Goal: Task Accomplishment & Management: Manage account settings

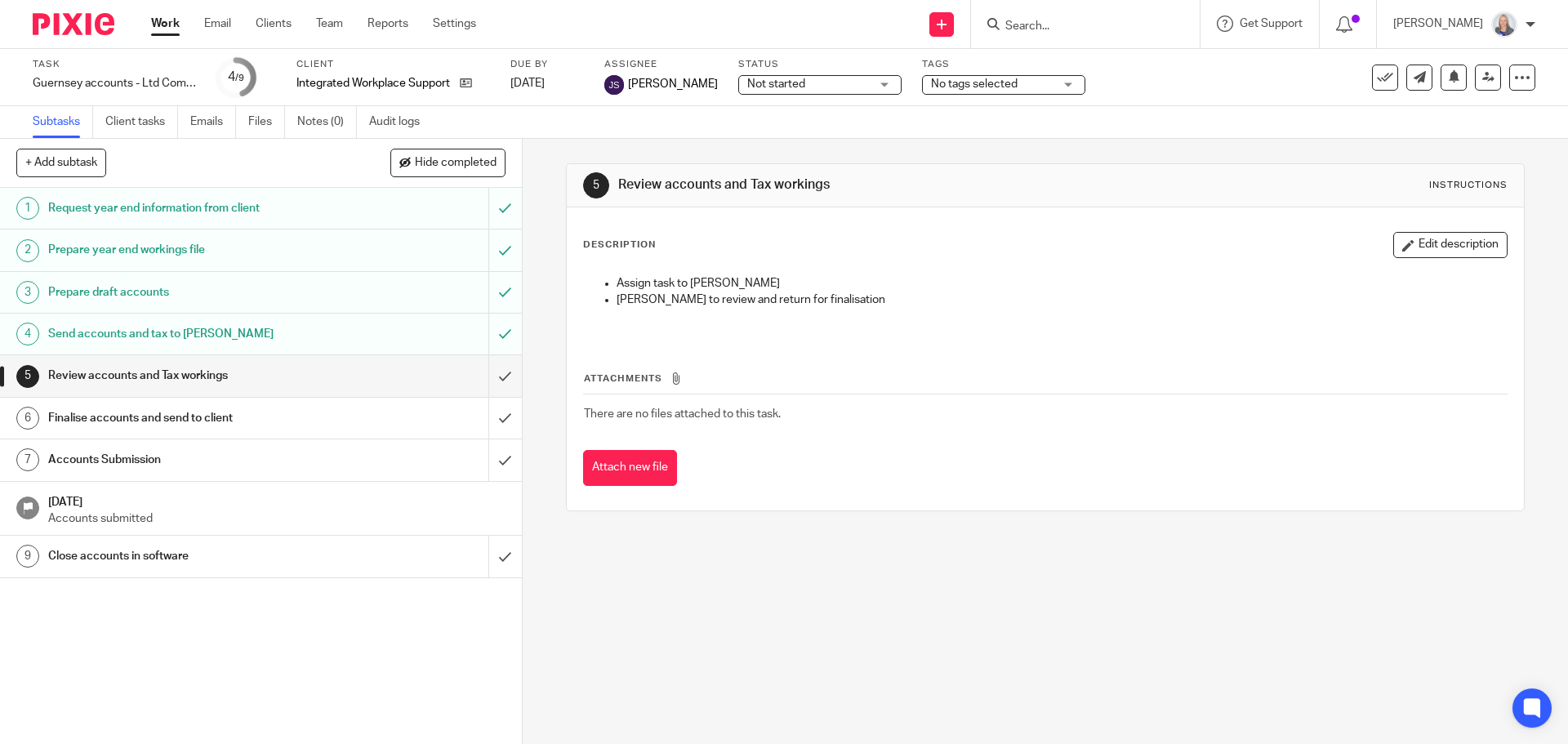
click at [1061, 28] on input "Search" at bounding box center [1078, 27] width 147 height 15
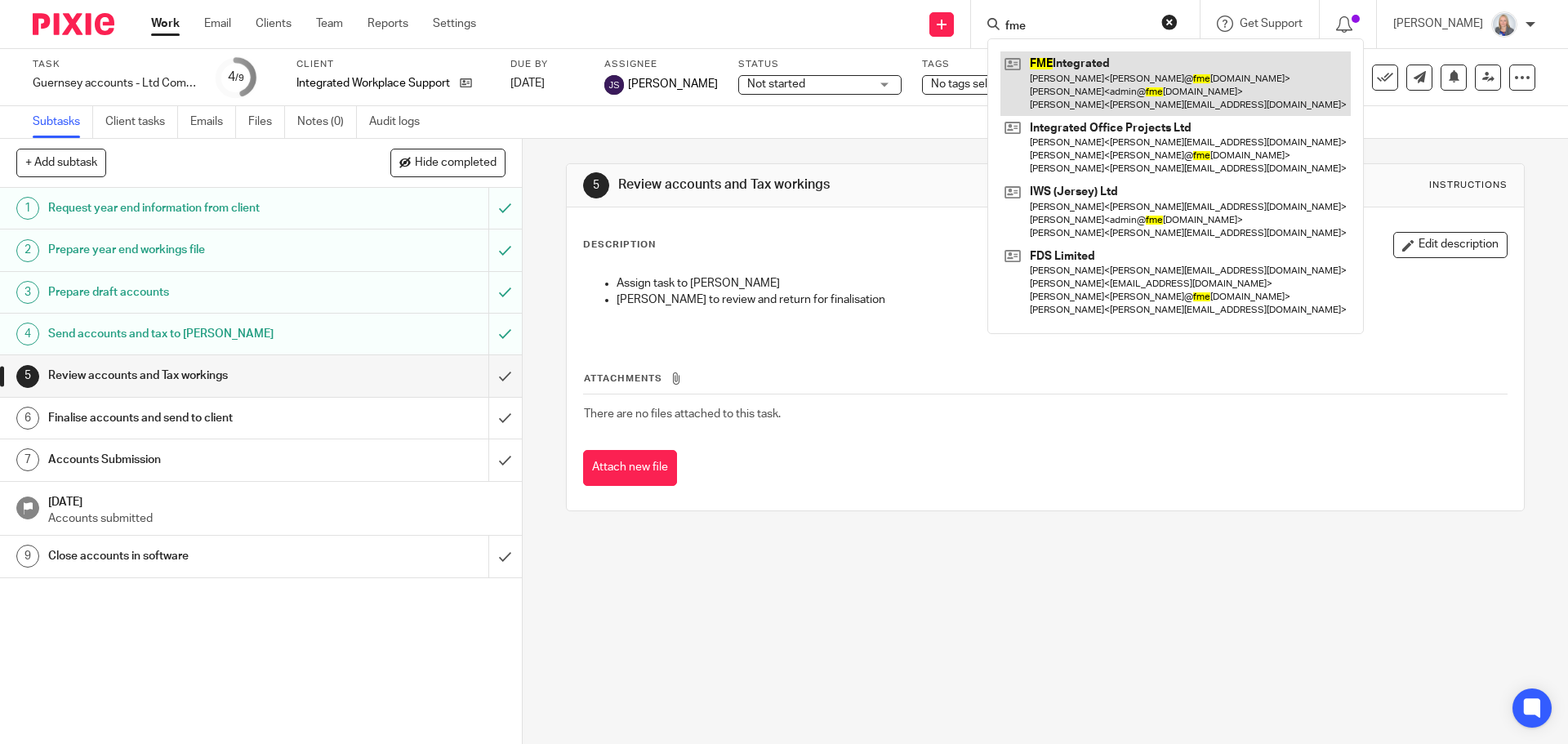
type input "fme"
click at [1079, 93] on link at bounding box center [1176, 84] width 350 height 65
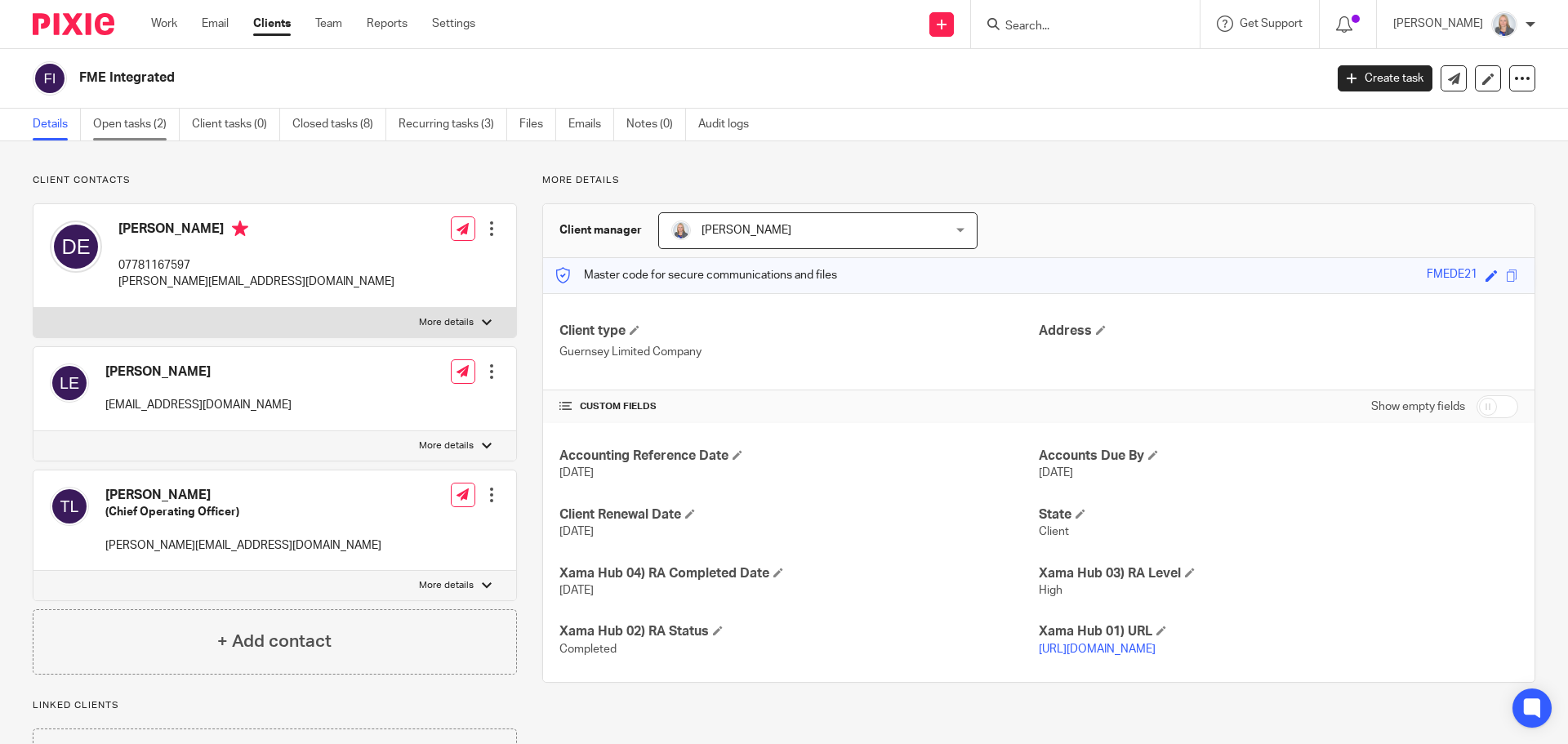
click at [144, 122] on link "Open tasks (2)" at bounding box center [136, 124] width 87 height 32
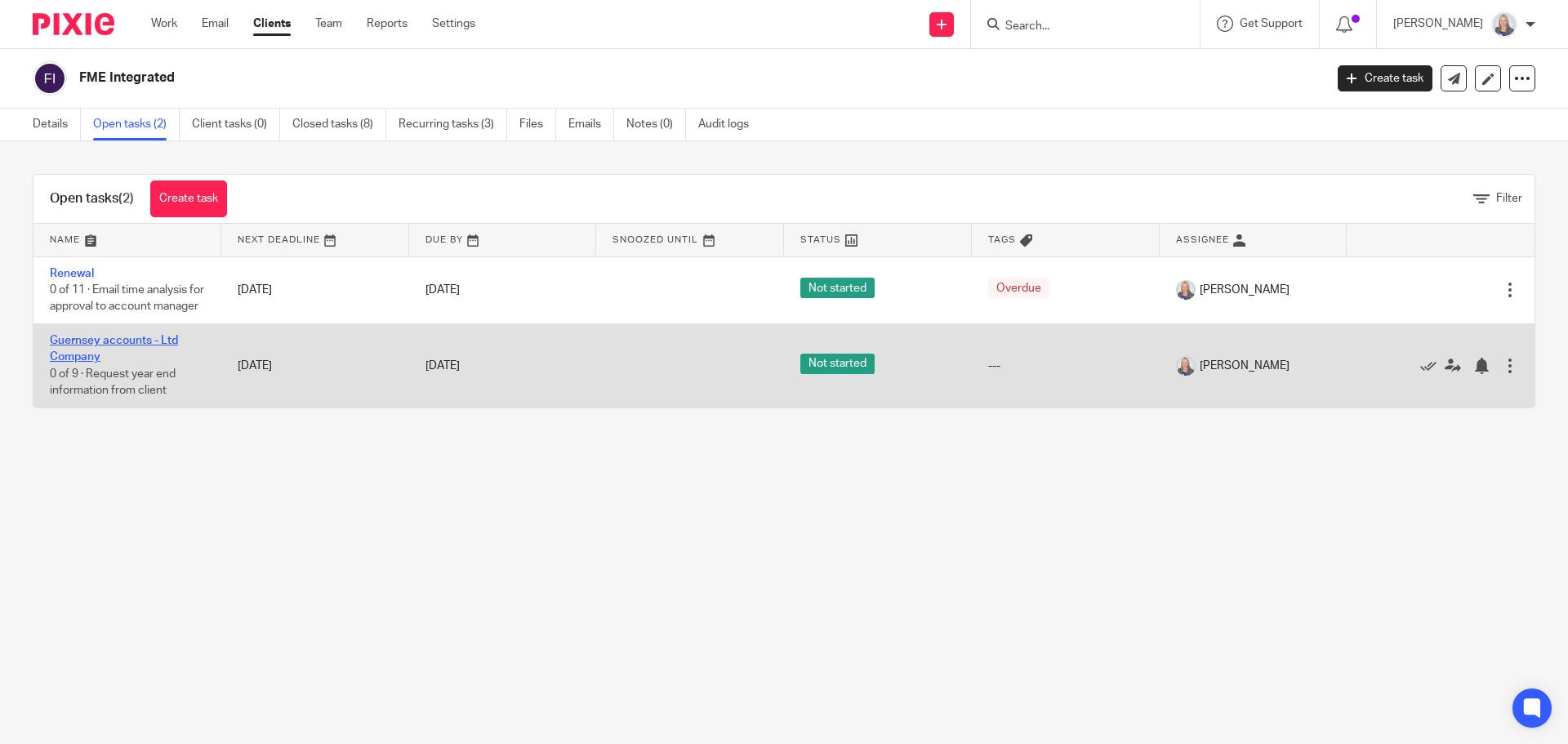
click at [88, 357] on link "Guernsey accounts - Ltd Company" at bounding box center [113, 349] width 128 height 28
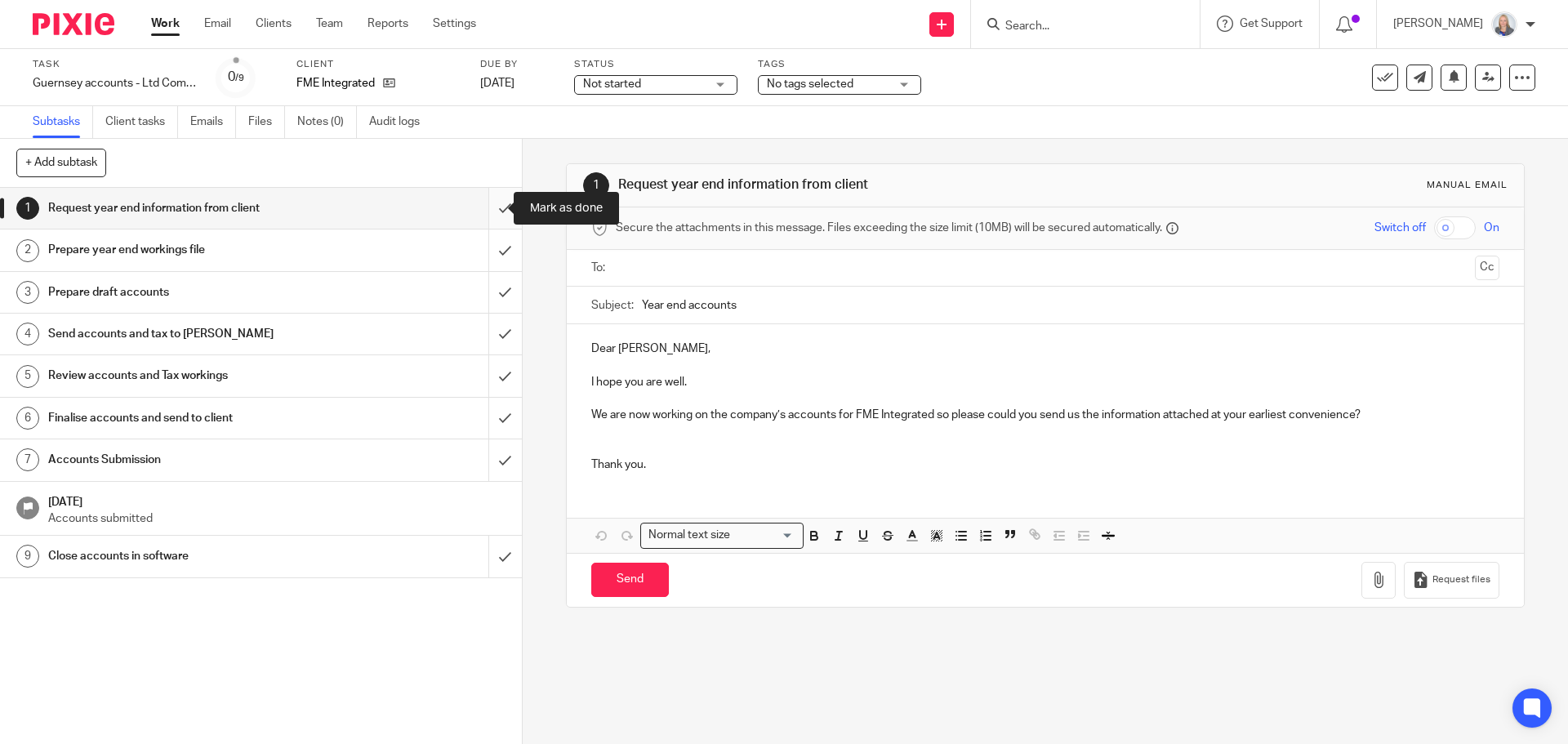
click at [480, 212] on input "submit" at bounding box center [261, 208] width 522 height 41
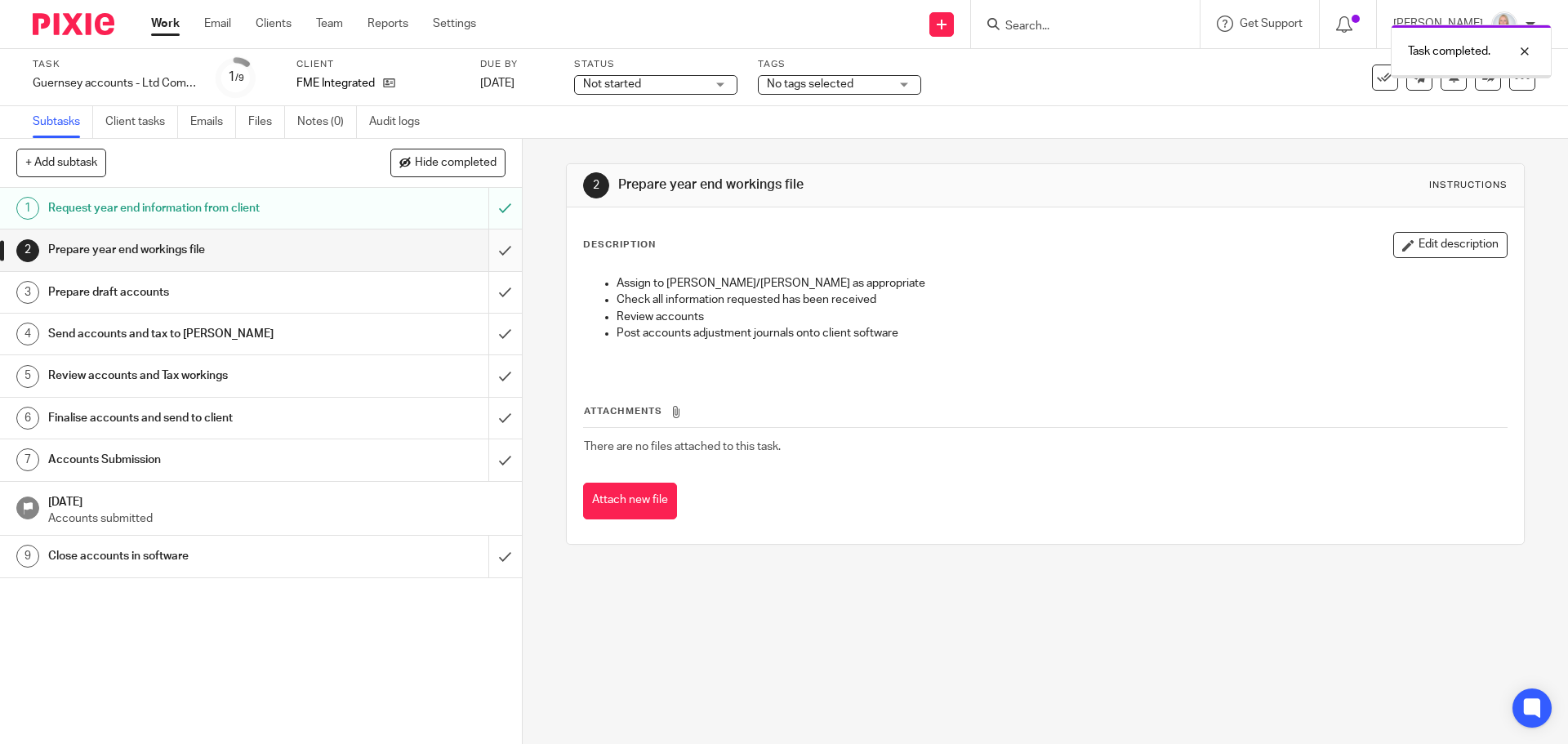
click at [482, 255] on input "submit" at bounding box center [261, 250] width 522 height 41
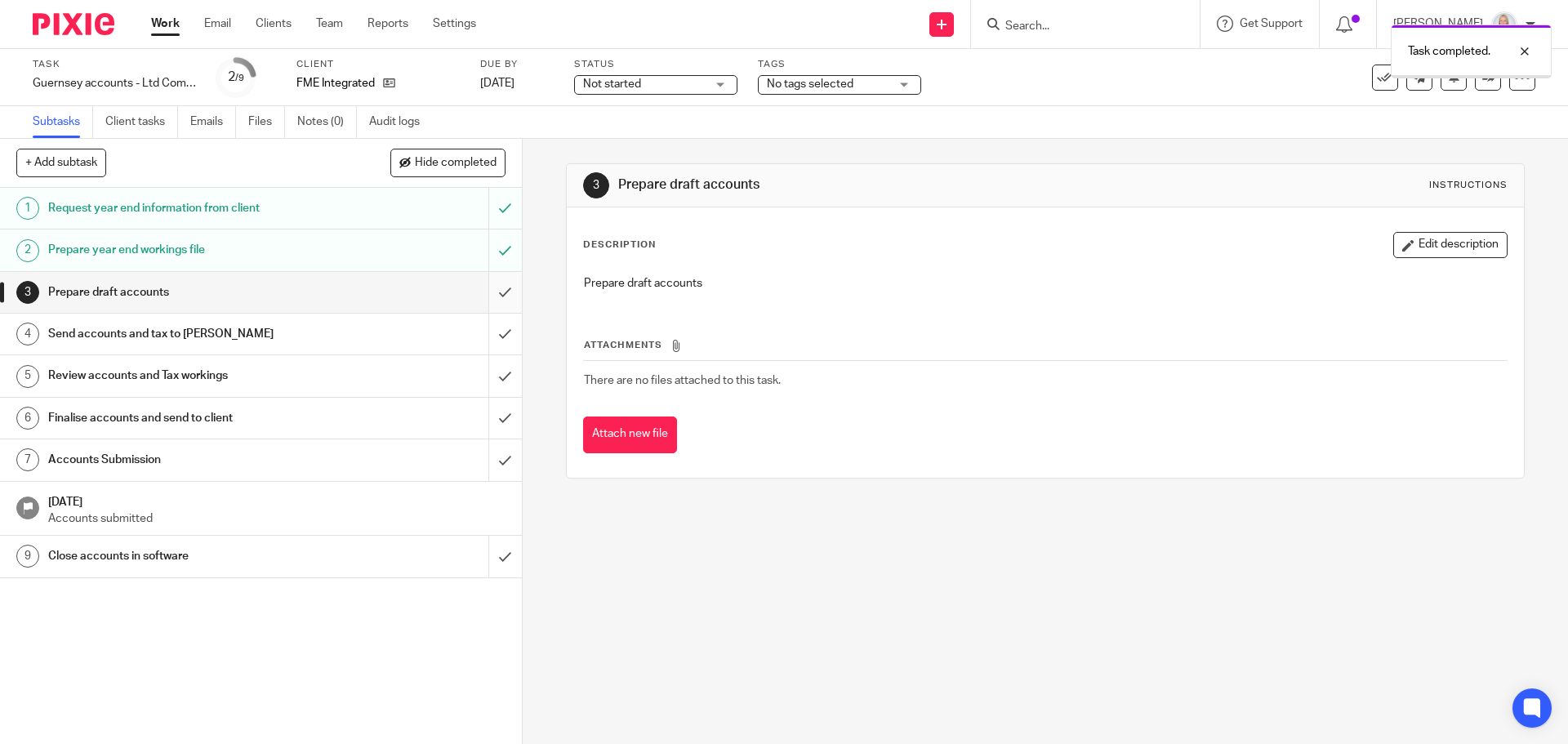
click at [490, 289] on input "submit" at bounding box center [261, 291] width 522 height 41
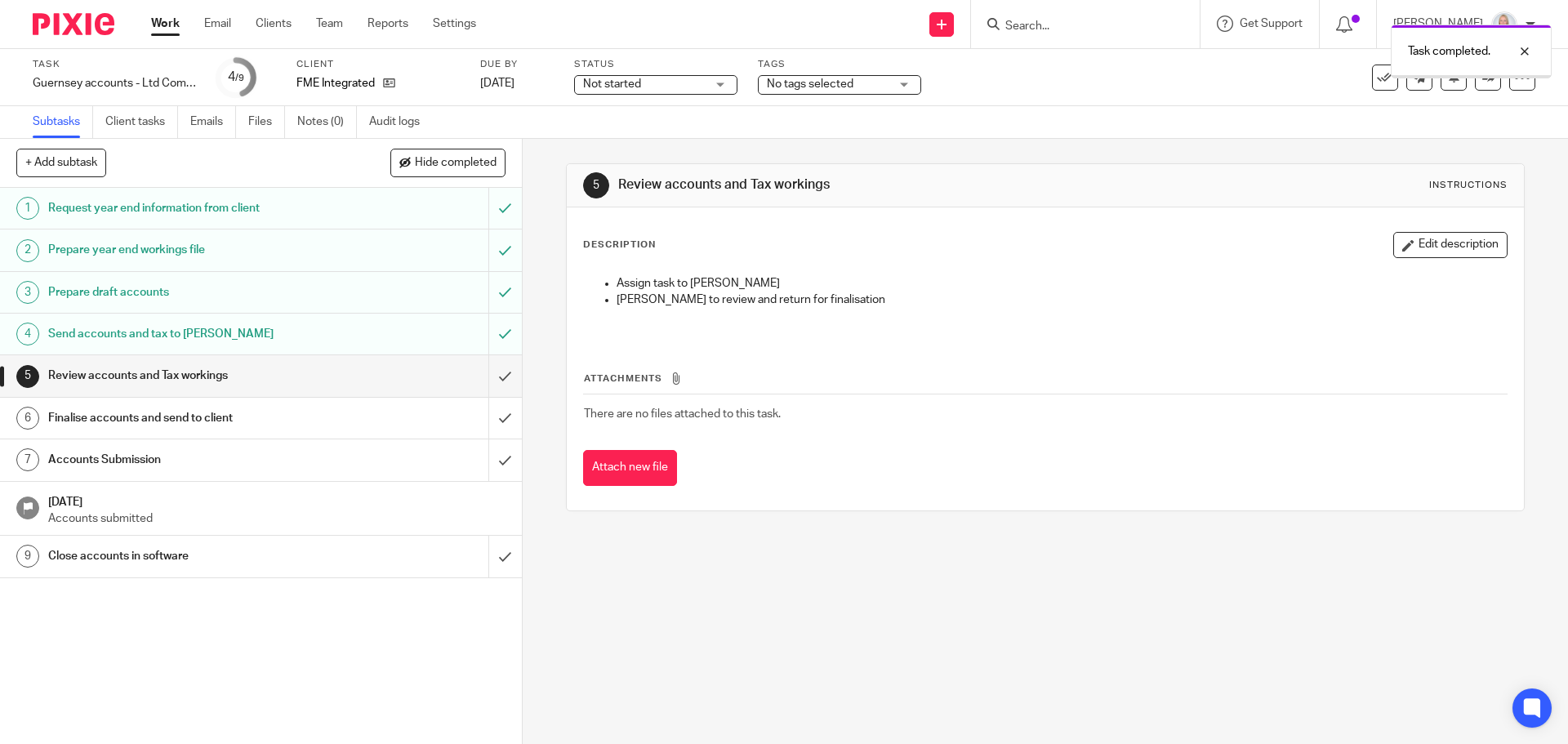
click at [418, 321] on div "Send accounts and tax to [PERSON_NAME]" at bounding box center [260, 333] width 424 height 25
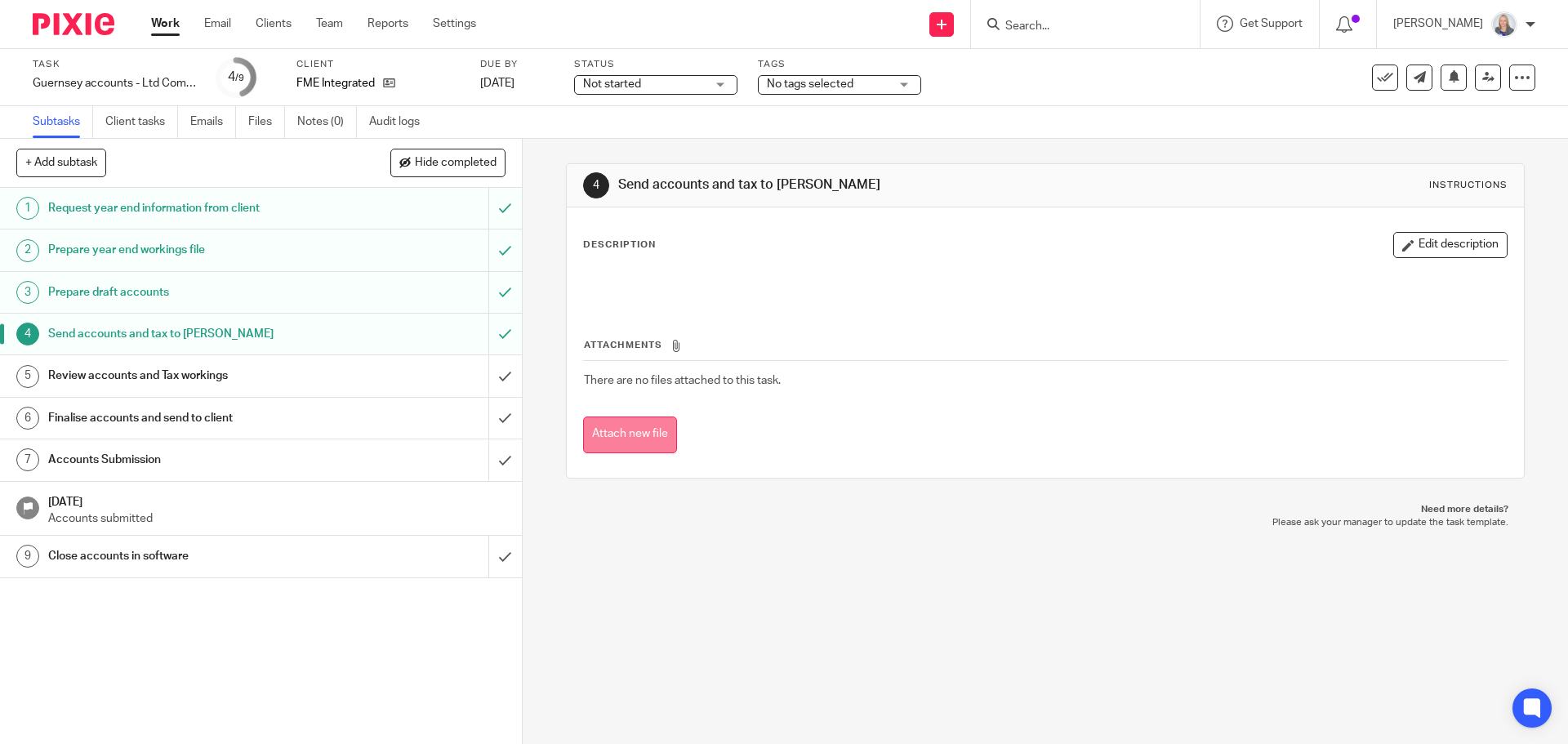
click at [642, 438] on button "Attach new file" at bounding box center [630, 435] width 94 height 37
click at [583, 424] on button "Attach new file" at bounding box center [630, 435] width 94 height 37
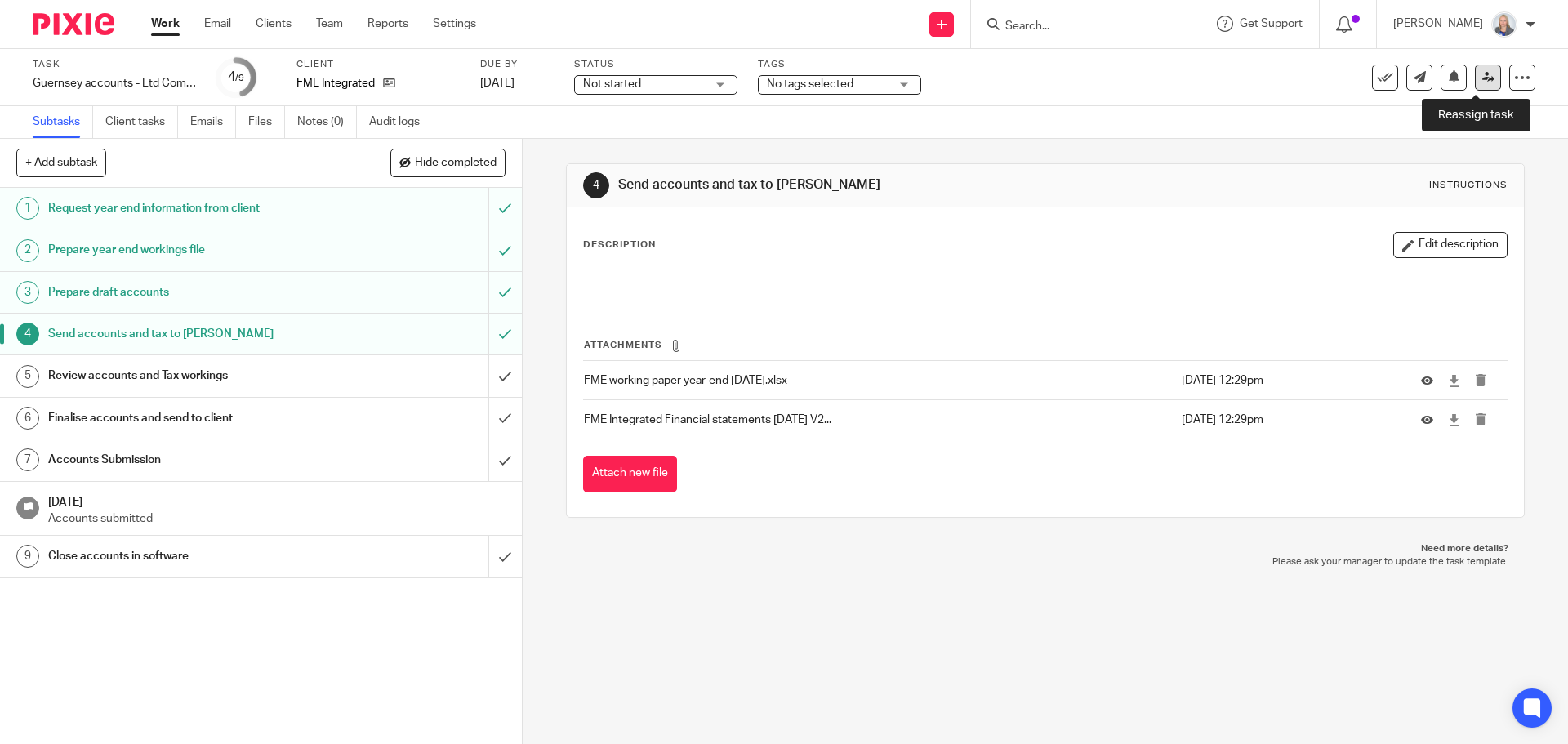
click at [1482, 77] on icon at bounding box center [1488, 77] width 12 height 12
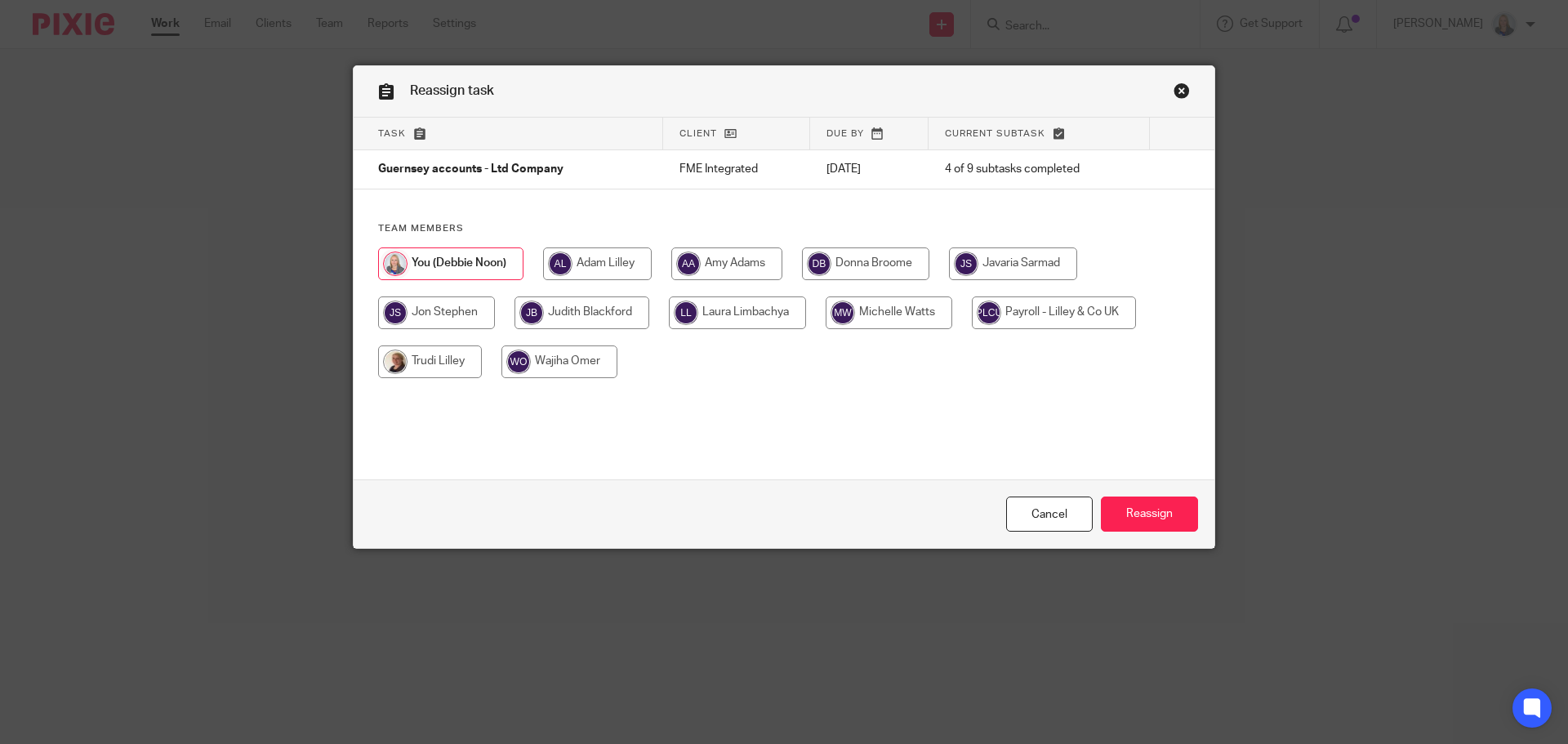
click at [442, 318] on input "radio" at bounding box center [436, 312] width 116 height 33
radio input "true"
click at [1128, 510] on input "Reassign" at bounding box center [1150, 513] width 98 height 35
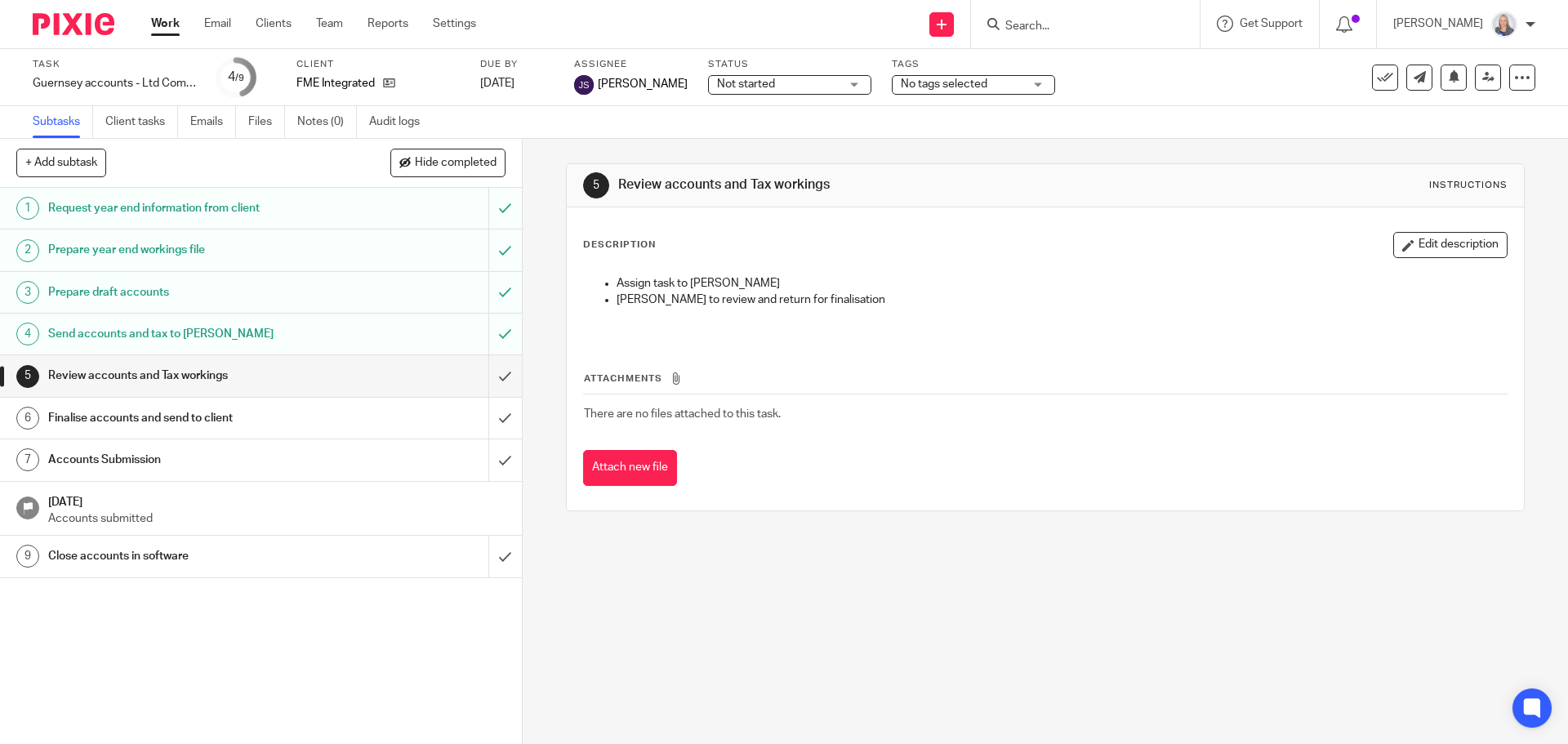
click at [1150, 27] on input "Search" at bounding box center [1078, 27] width 147 height 15
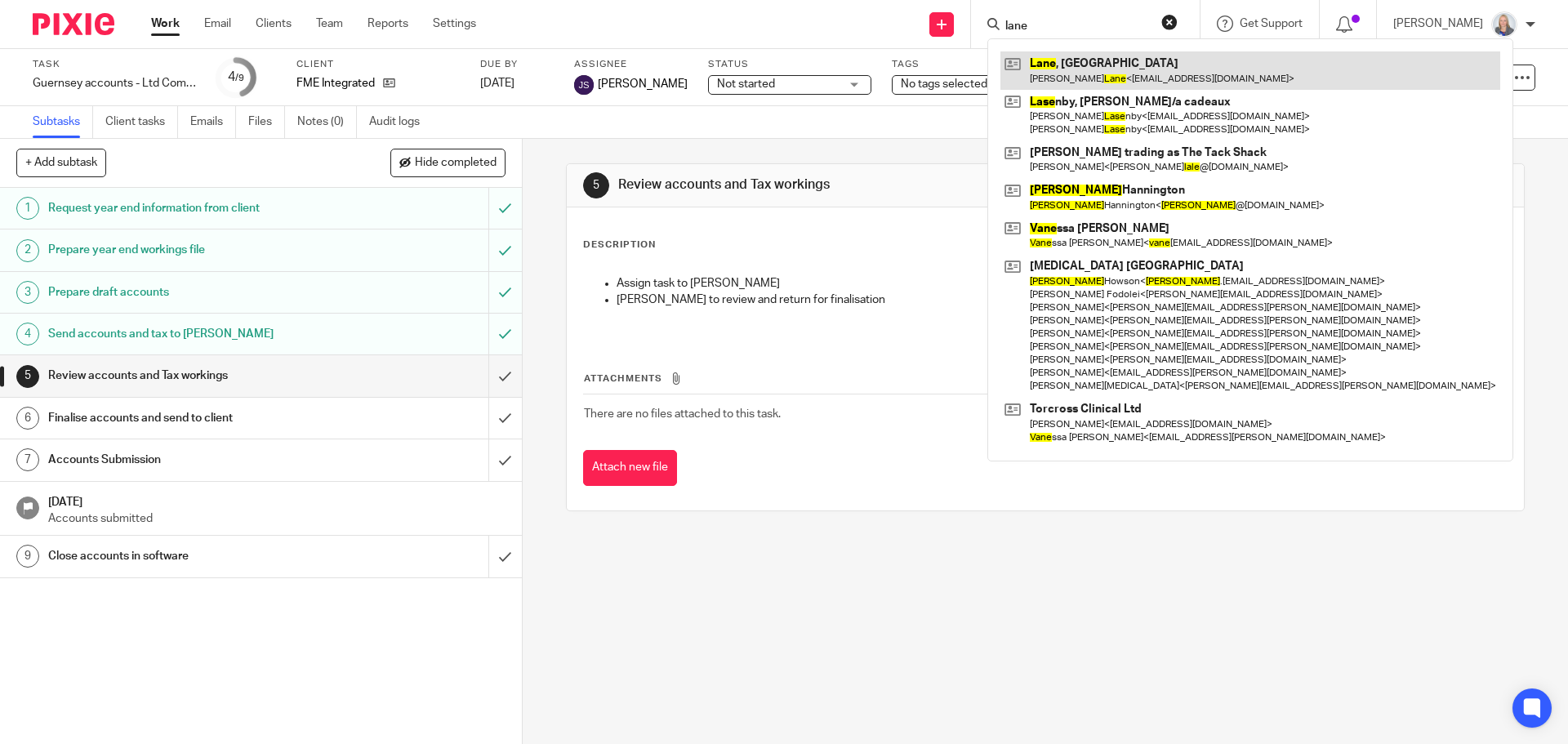
type input "lane"
click at [1095, 70] on link at bounding box center [1251, 71] width 499 height 38
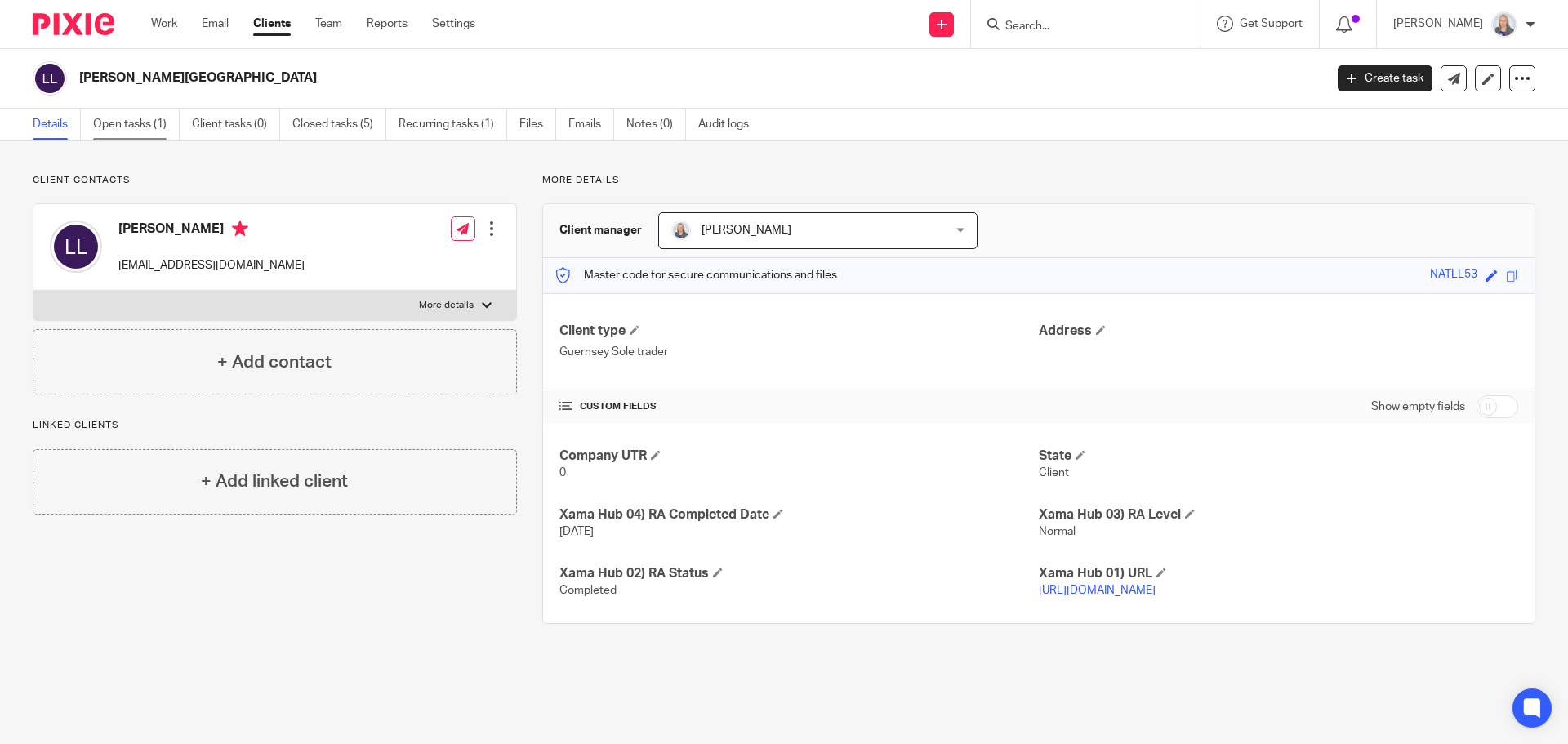
click at [125, 133] on link "Open tasks (1)" at bounding box center [136, 124] width 87 height 32
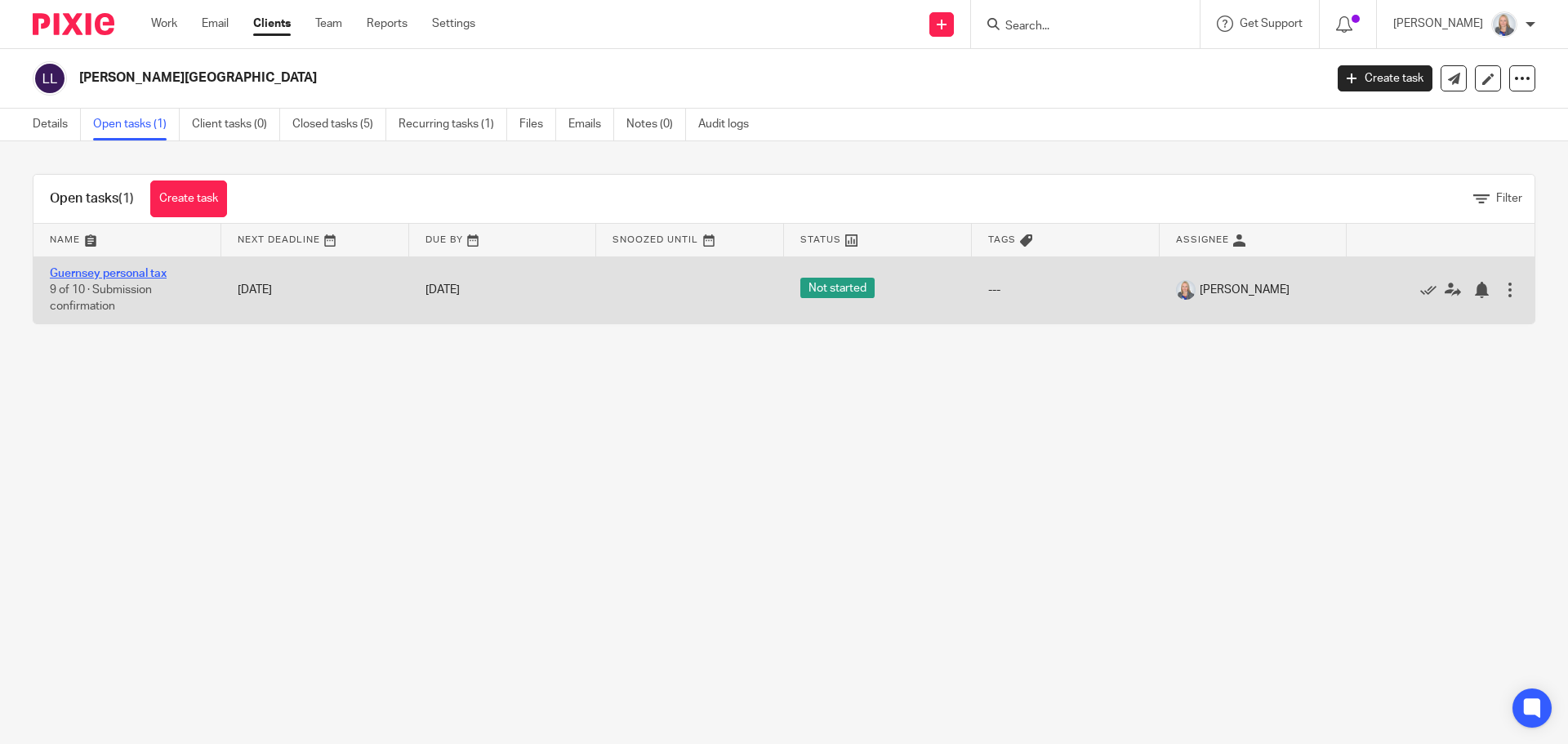
click at [107, 272] on link "Guernsey personal tax" at bounding box center [107, 273] width 116 height 11
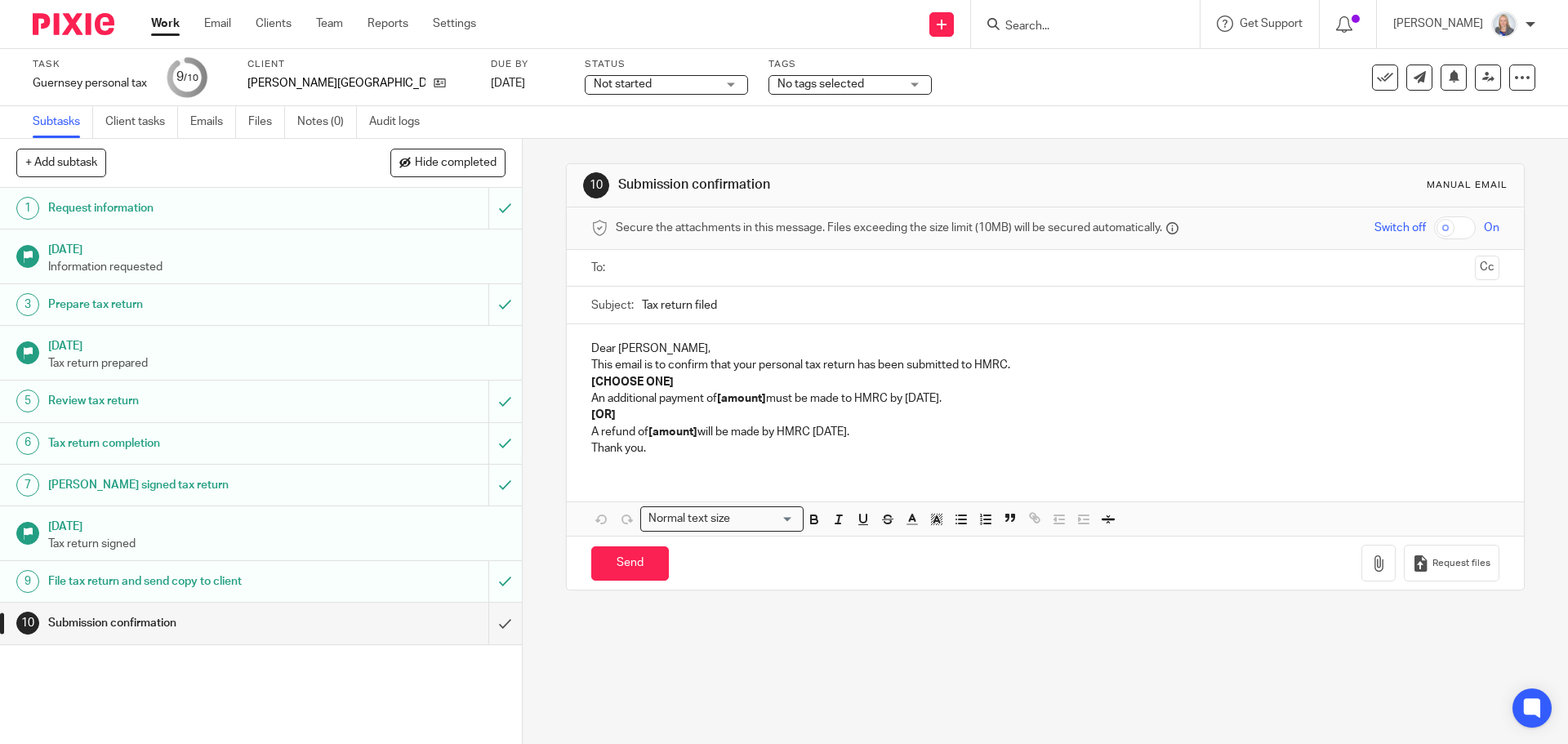
click at [320, 572] on div "File tax return and send copy to client" at bounding box center [260, 581] width 424 height 25
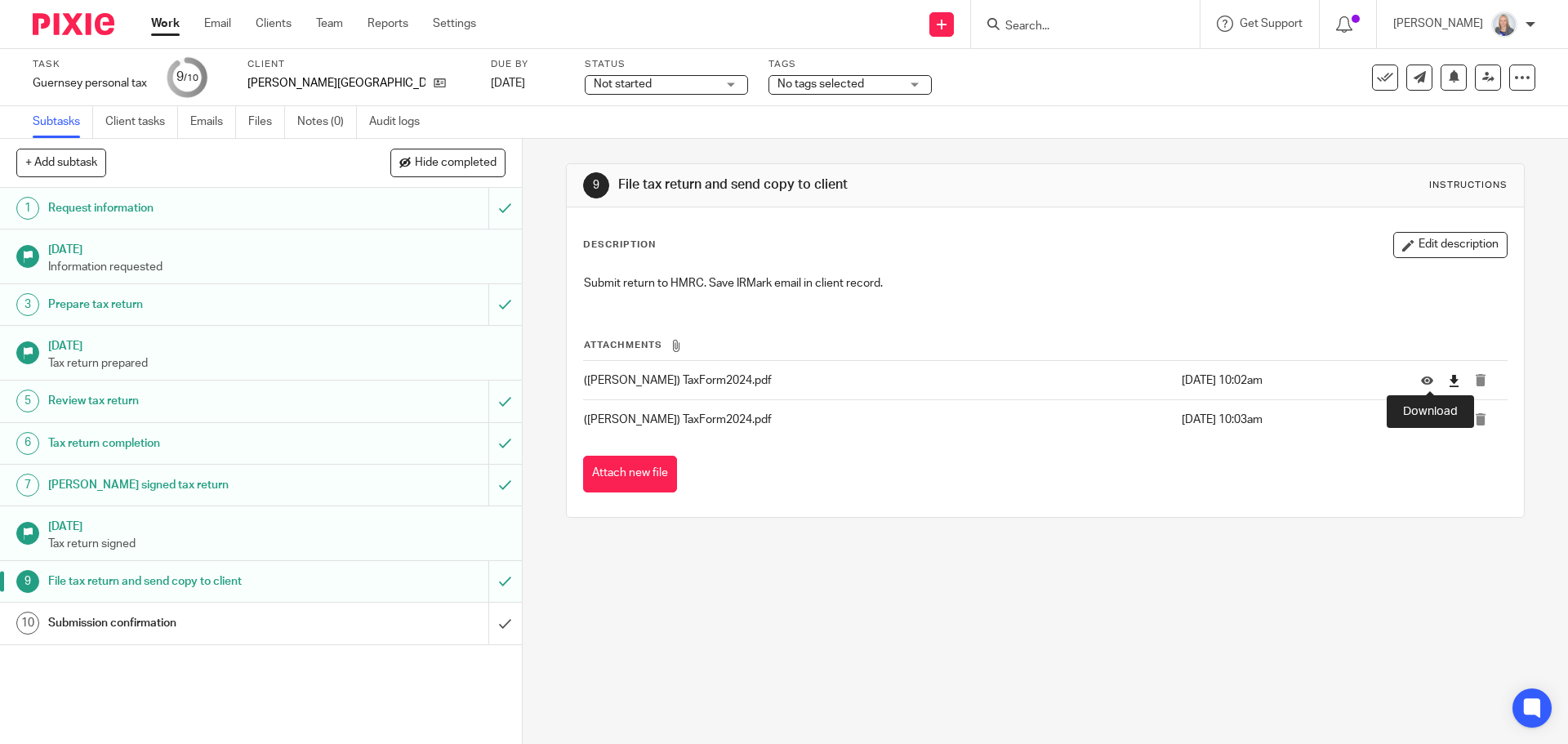
click at [1449, 380] on icon at bounding box center [1455, 381] width 12 height 12
click at [1449, 426] on icon at bounding box center [1455, 420] width 12 height 12
drag, startPoint x: 487, startPoint y: 627, endPoint x: 498, endPoint y: 630, distance: 11.4
click at [487, 627] on input "submit" at bounding box center [261, 623] width 522 height 41
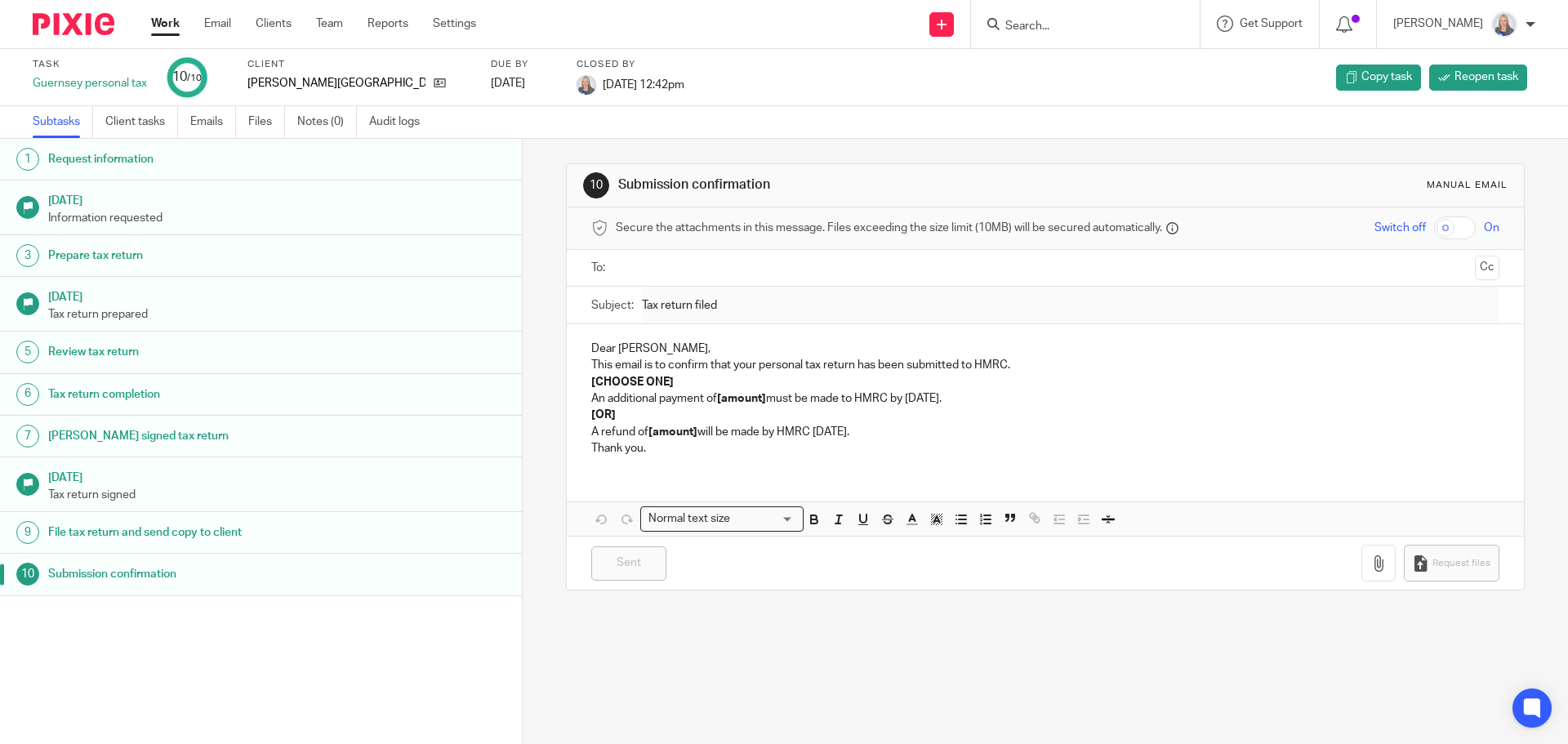
click at [1067, 21] on input "Search" at bounding box center [1078, 27] width 147 height 15
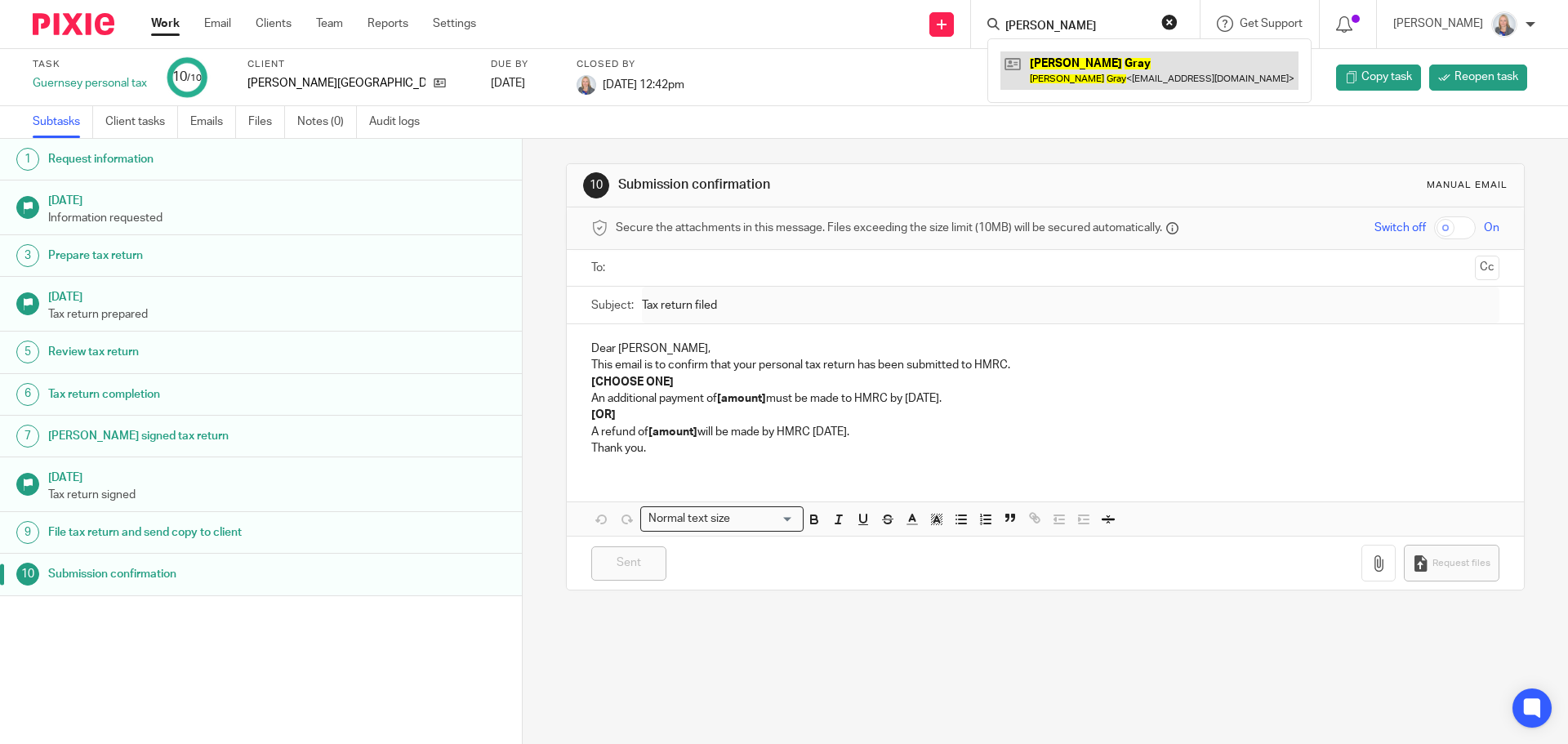
type input "catherine gray"
click at [1077, 72] on link at bounding box center [1150, 71] width 298 height 38
